Goal: Information Seeking & Learning: Learn about a topic

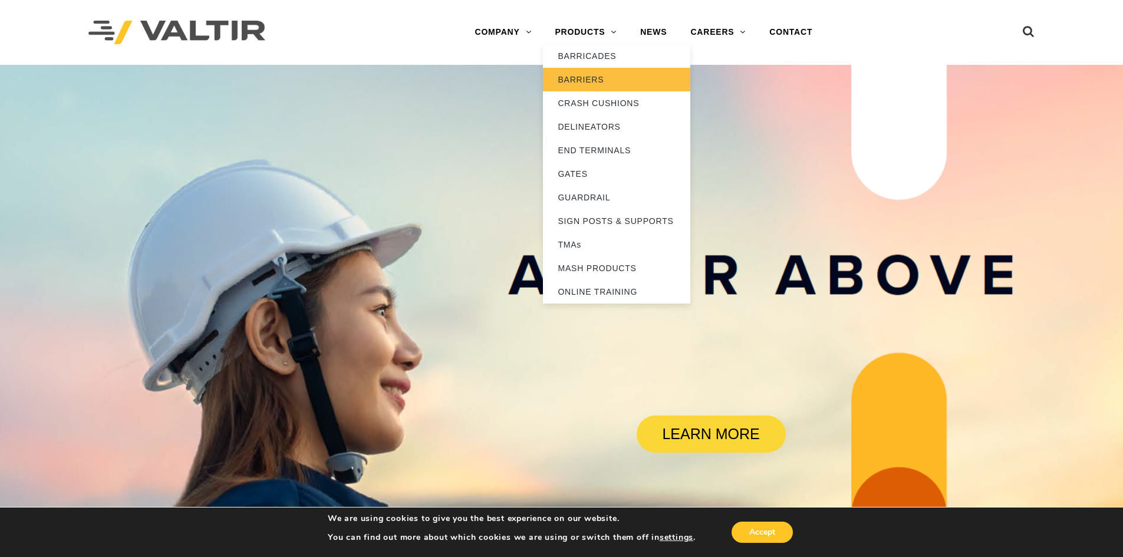
click at [571, 74] on link "BARRIERS" at bounding box center [616, 80] width 147 height 24
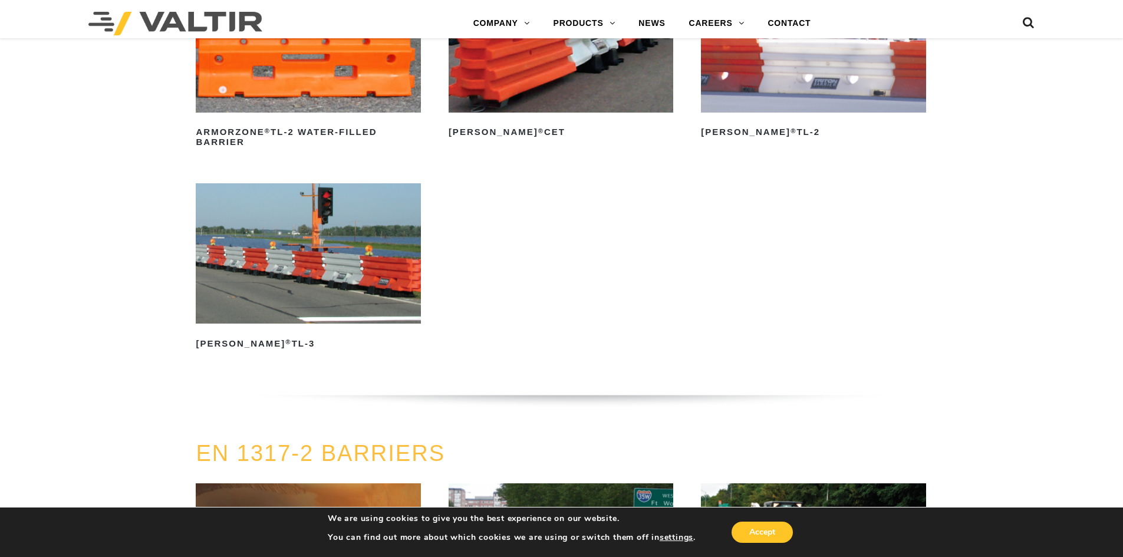
scroll to position [1887, 0]
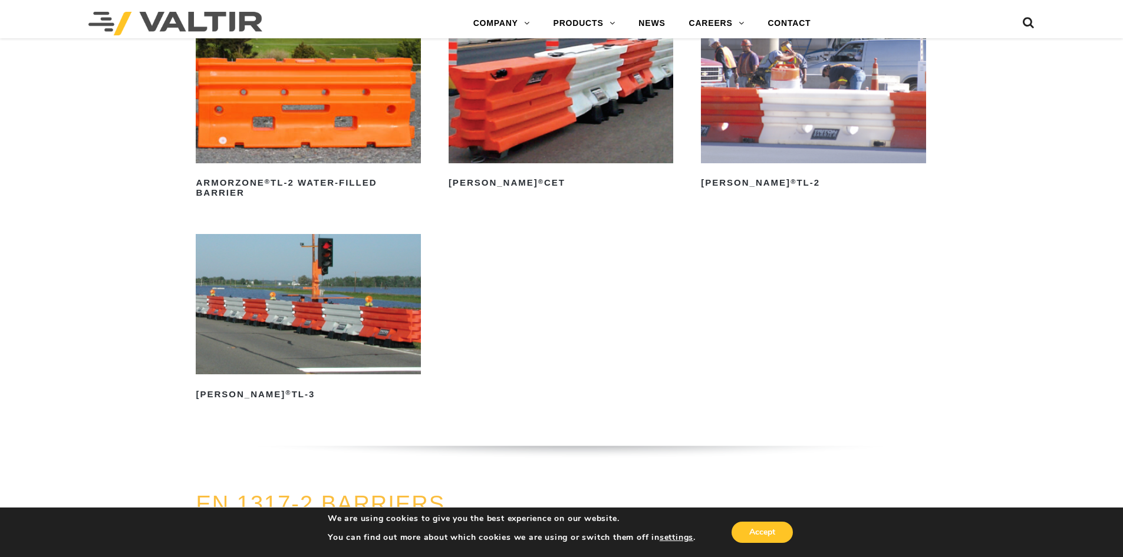
click at [307, 317] on img at bounding box center [308, 304] width 225 height 140
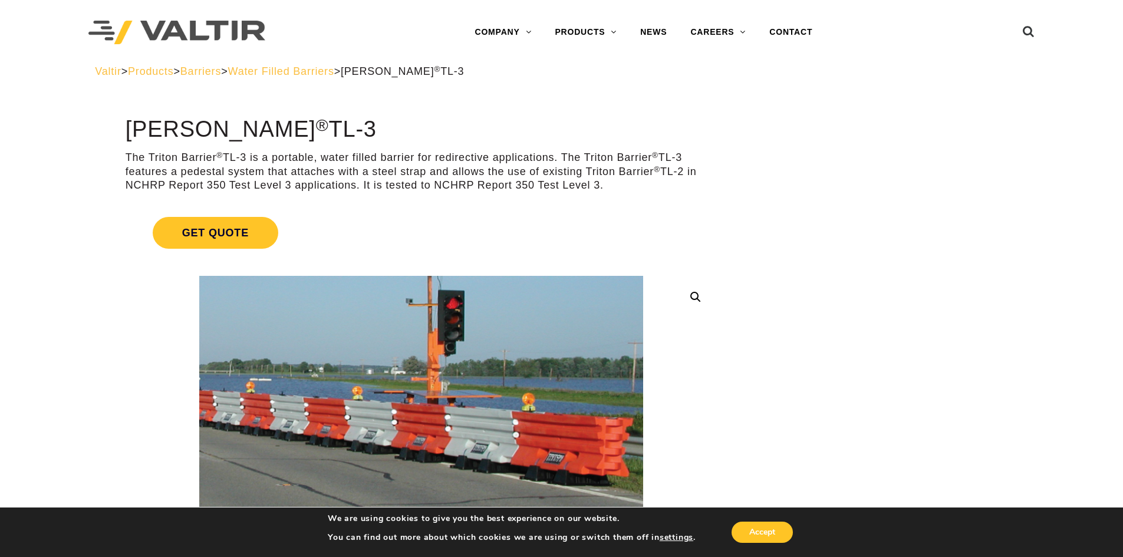
click at [399, 369] on img at bounding box center [424, 428] width 676 height 403
click at [218, 70] on span "Barriers" at bounding box center [200, 71] width 41 height 12
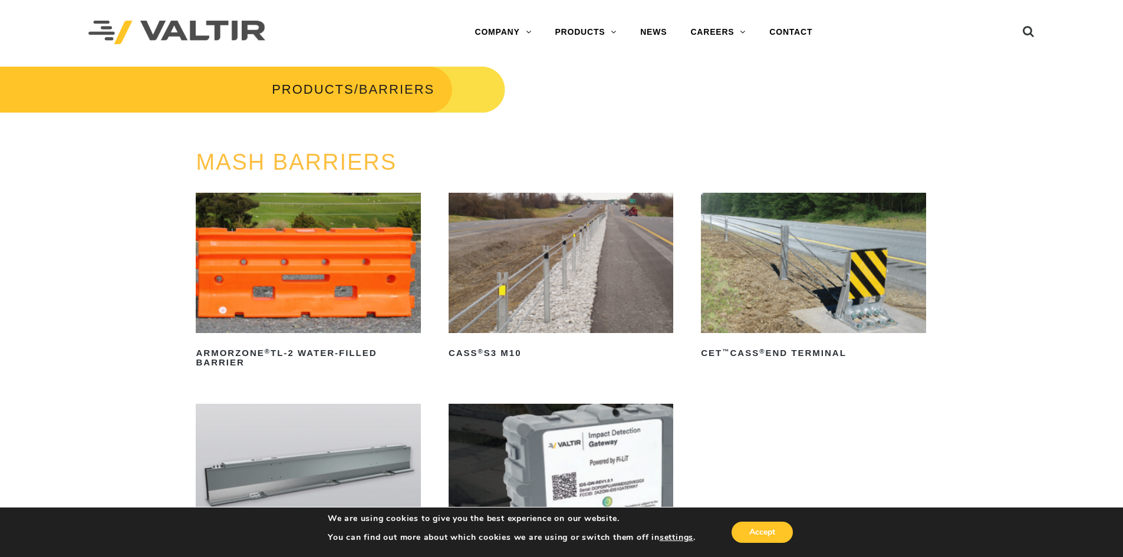
click at [320, 247] on img at bounding box center [308, 263] width 225 height 140
